Goal: Information Seeking & Learning: Learn about a topic

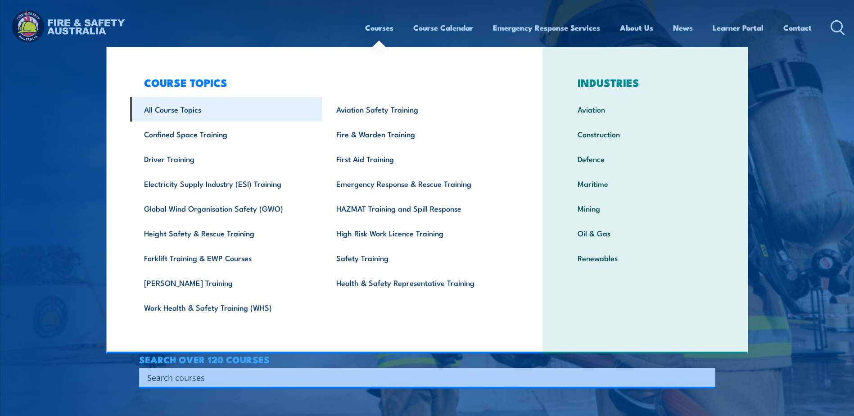
click at [177, 110] on link "All Course Topics" at bounding box center [226, 109] width 192 height 25
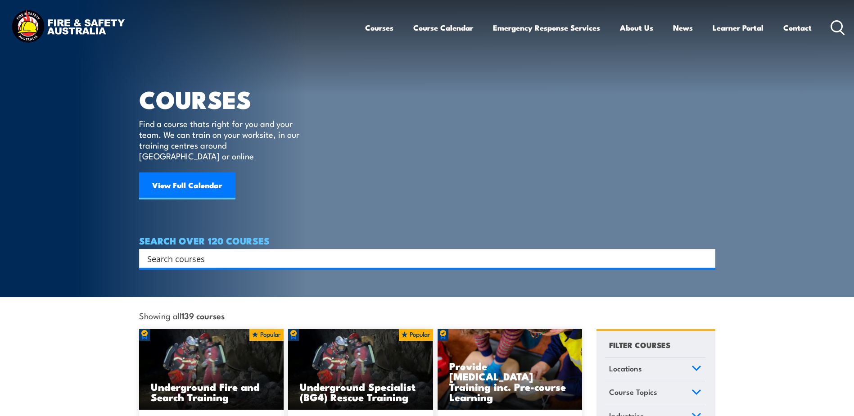
click at [262, 252] on input "Search input" at bounding box center [421, 259] width 548 height 14
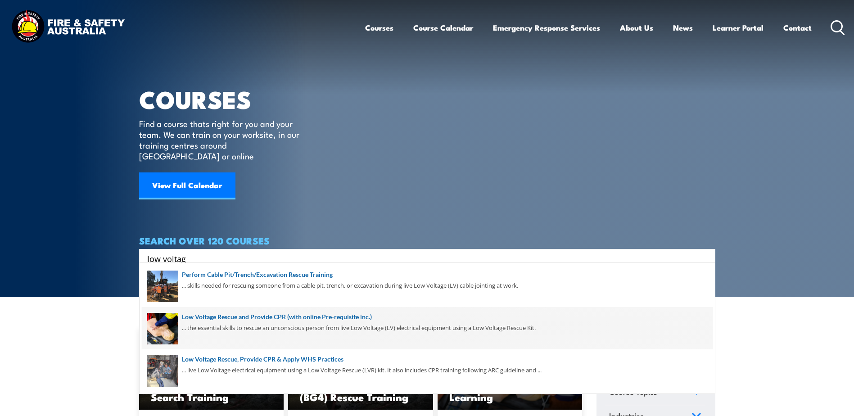
type input "low voltage"
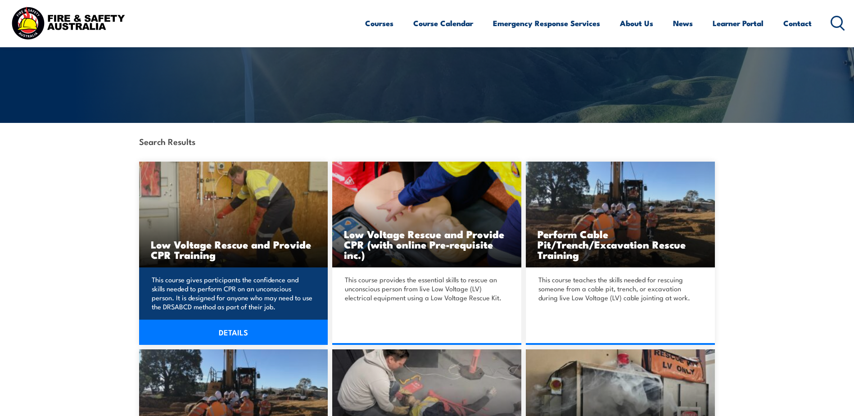
click at [227, 332] on link "DETAILS" at bounding box center [233, 332] width 189 height 25
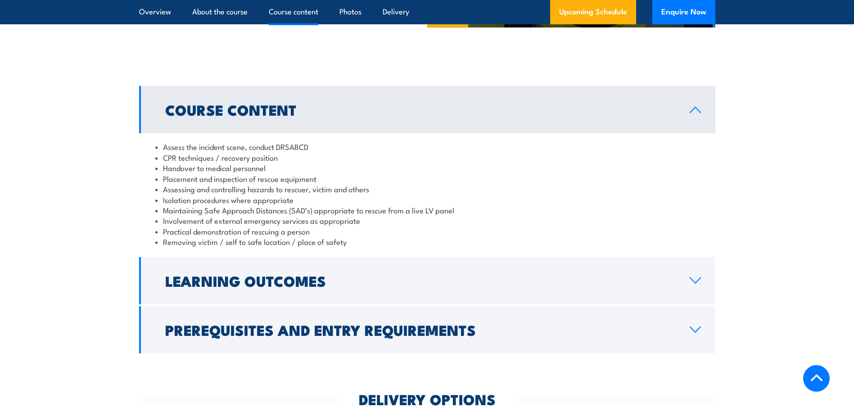
scroll to position [855, 0]
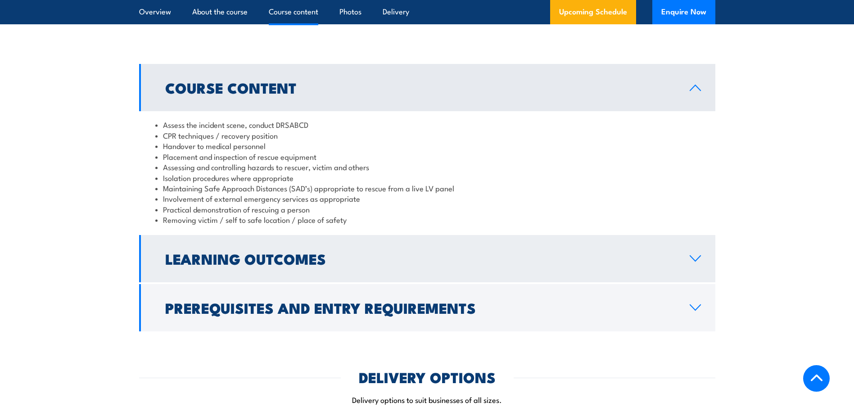
click at [271, 252] on h2 "Learning Outcomes" at bounding box center [420, 258] width 510 height 13
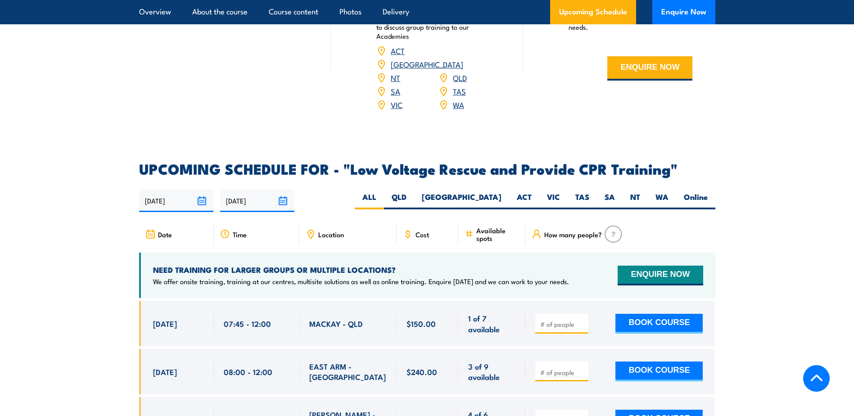
scroll to position [1305, 0]
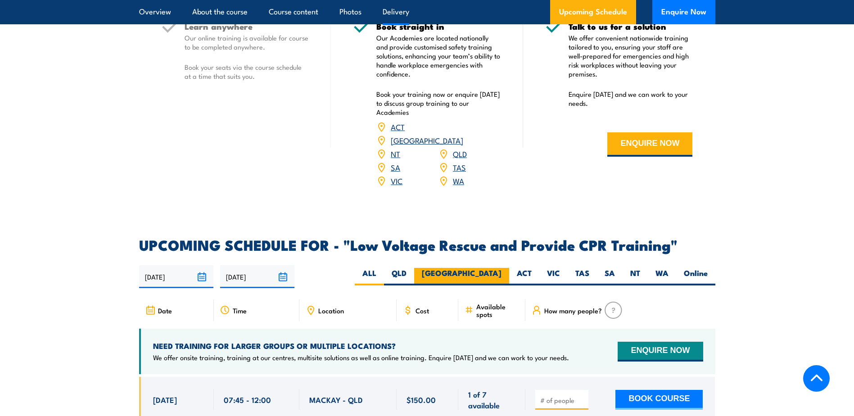
click at [492, 268] on label "NSW" at bounding box center [461, 277] width 95 height 18
click at [501, 268] on input "NSW" at bounding box center [504, 271] width 6 height 6
radio input "true"
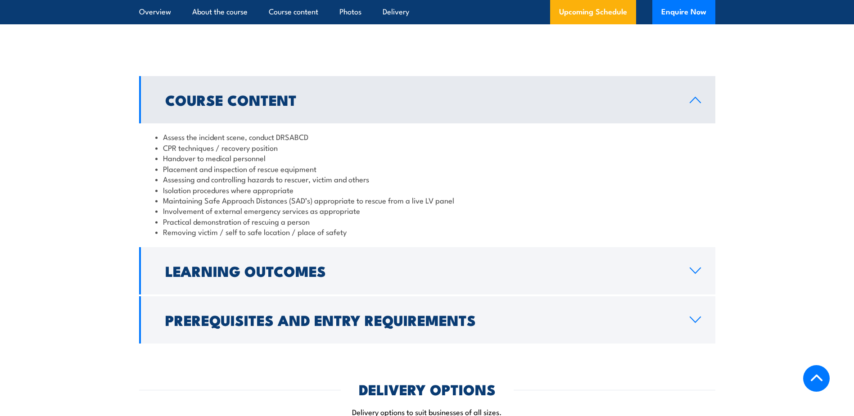
scroll to position [855, 0]
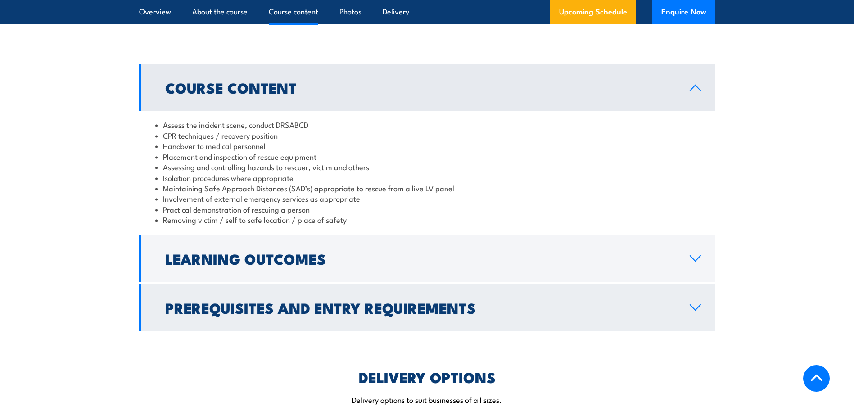
click at [397, 301] on h2 "Prerequisites and Entry Requirements" at bounding box center [420, 307] width 510 height 13
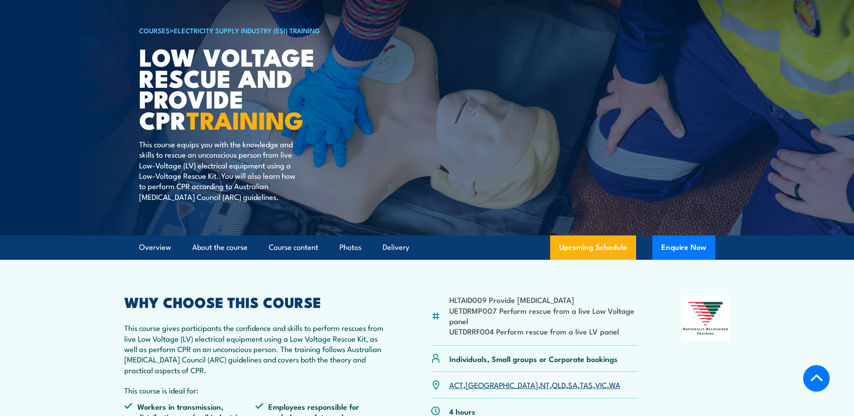
scroll to position [0, 0]
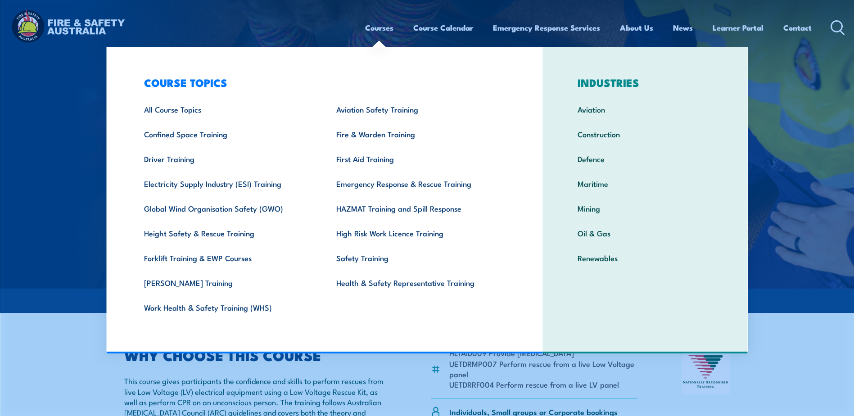
click at [383, 26] on link "Courses" at bounding box center [379, 28] width 28 height 24
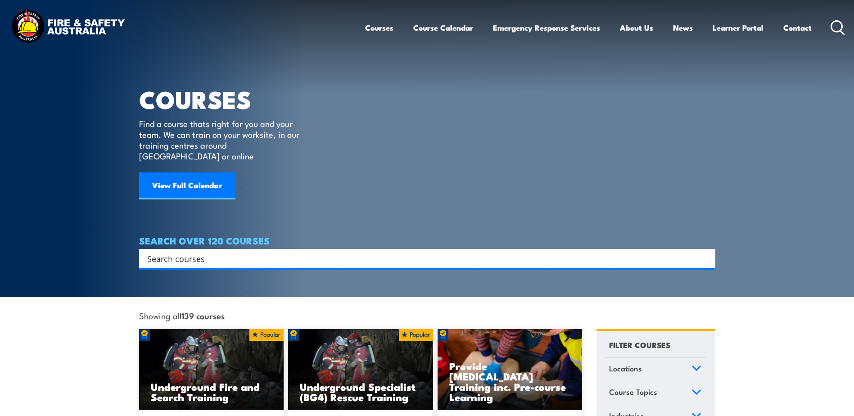
click at [242, 252] on input "Search input" at bounding box center [421, 259] width 548 height 14
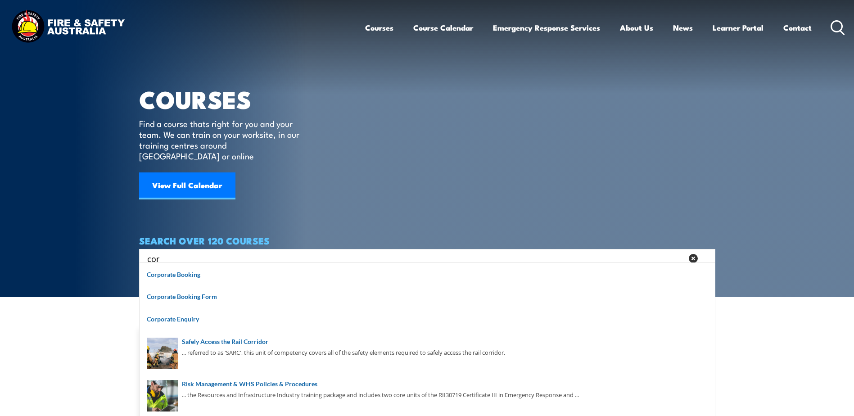
drag, startPoint x: 199, startPoint y: 248, endPoint x: 147, endPoint y: 249, distance: 52.3
click at [147, 252] on input "cor" at bounding box center [415, 259] width 536 height 14
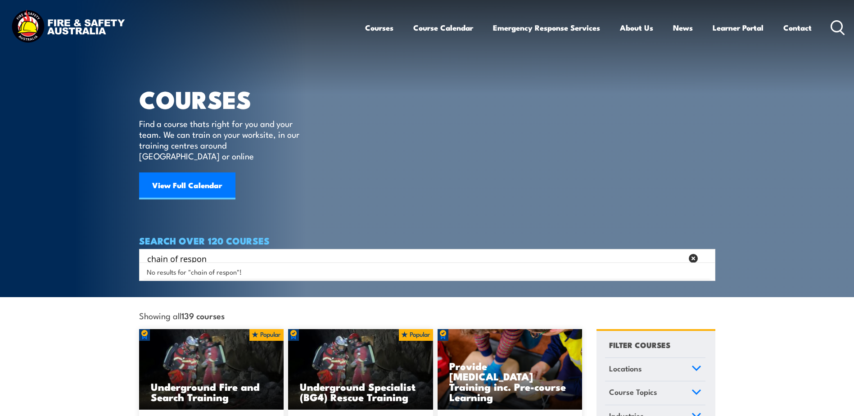
type input "chain of respon"
drag, startPoint x: 214, startPoint y: 250, endPoint x: 128, endPoint y: 252, distance: 86.0
click at [128, 252] on section "COURSES Find a course thats right for you and your team. We can train on your w…" at bounding box center [427, 148] width 854 height 297
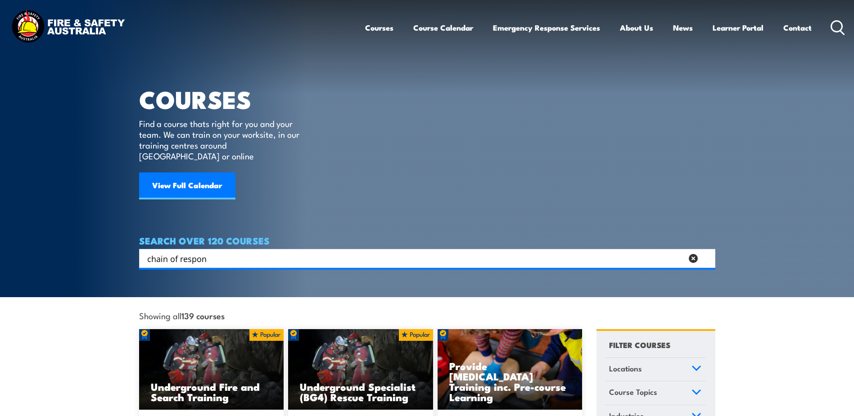
click at [546, 169] on article "COURSES Find a course thats right for you and your team. We can train on your w…" at bounding box center [427, 134] width 576 height 268
